Goal: Browse casually: Explore the website without a specific task or goal

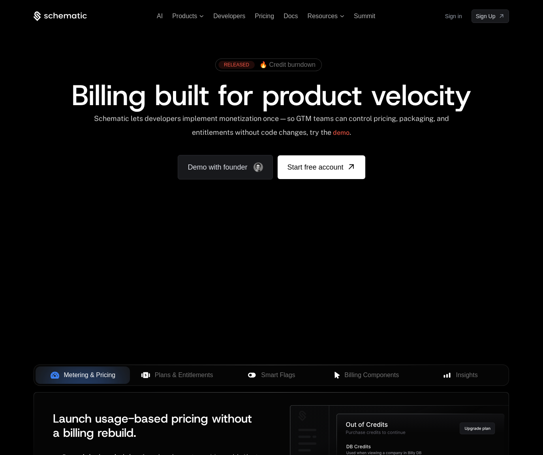
click at [512, 64] on div "RELEASED 🔥 Credit burndown Billing built for product velocity Schematic lets de…" at bounding box center [272, 117] width 514 height 188
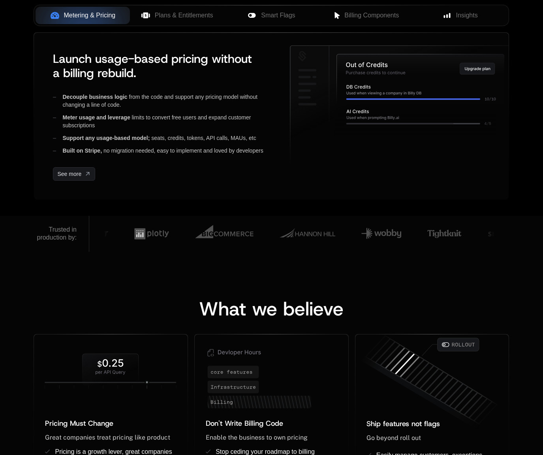
scroll to position [74, 0]
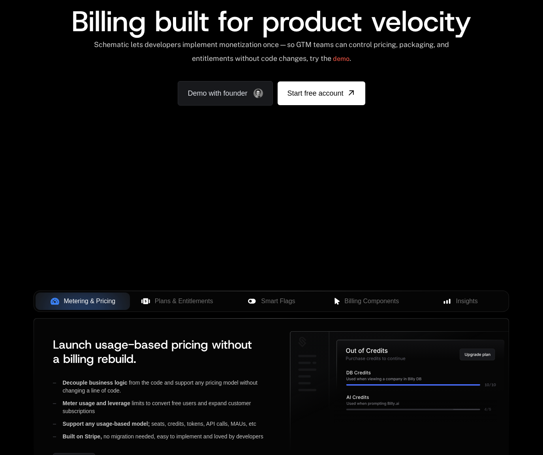
click at [514, 21] on div "RELEASED 🔥 Credit burndown Billing built for product velocity Schematic lets de…" at bounding box center [272, 43] width 514 height 188
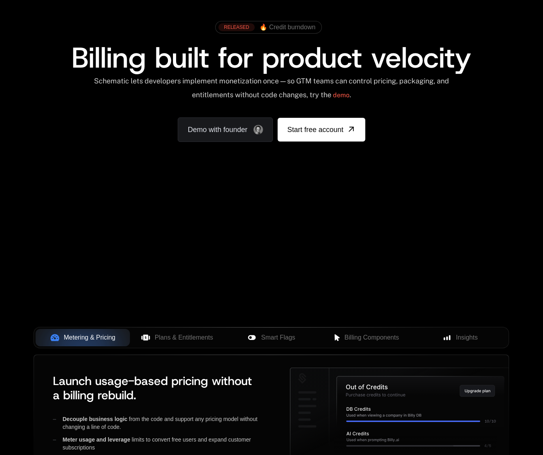
scroll to position [0, 0]
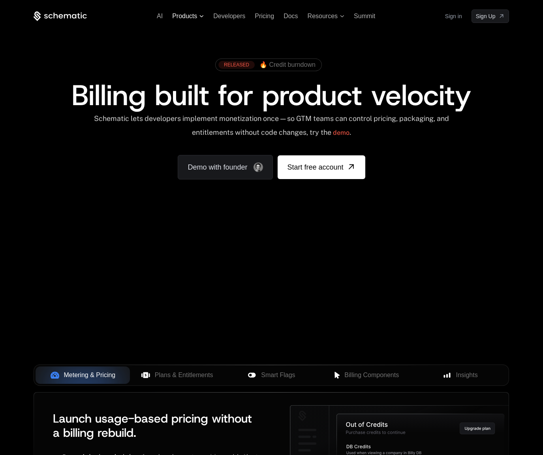
click at [191, 18] on span "Products" at bounding box center [184, 16] width 25 height 7
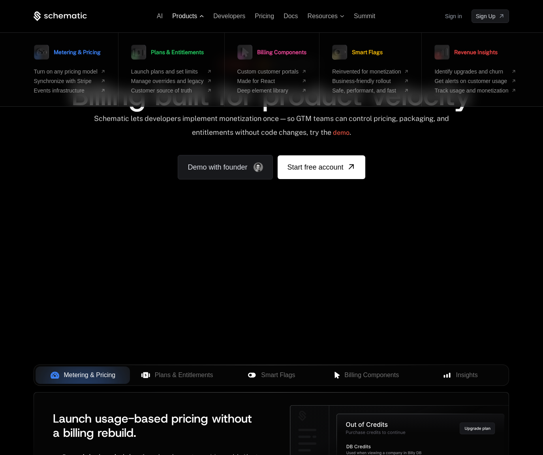
click at [194, 18] on span "Products" at bounding box center [184, 16] width 25 height 7
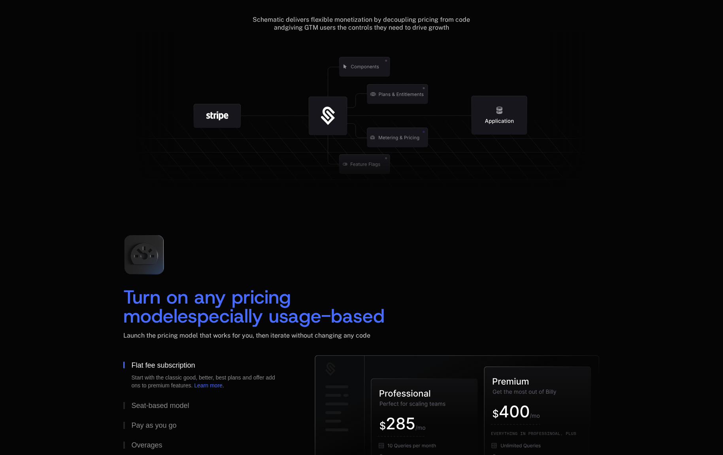
scroll to position [970, 0]
